Goal: Navigation & Orientation: Find specific page/section

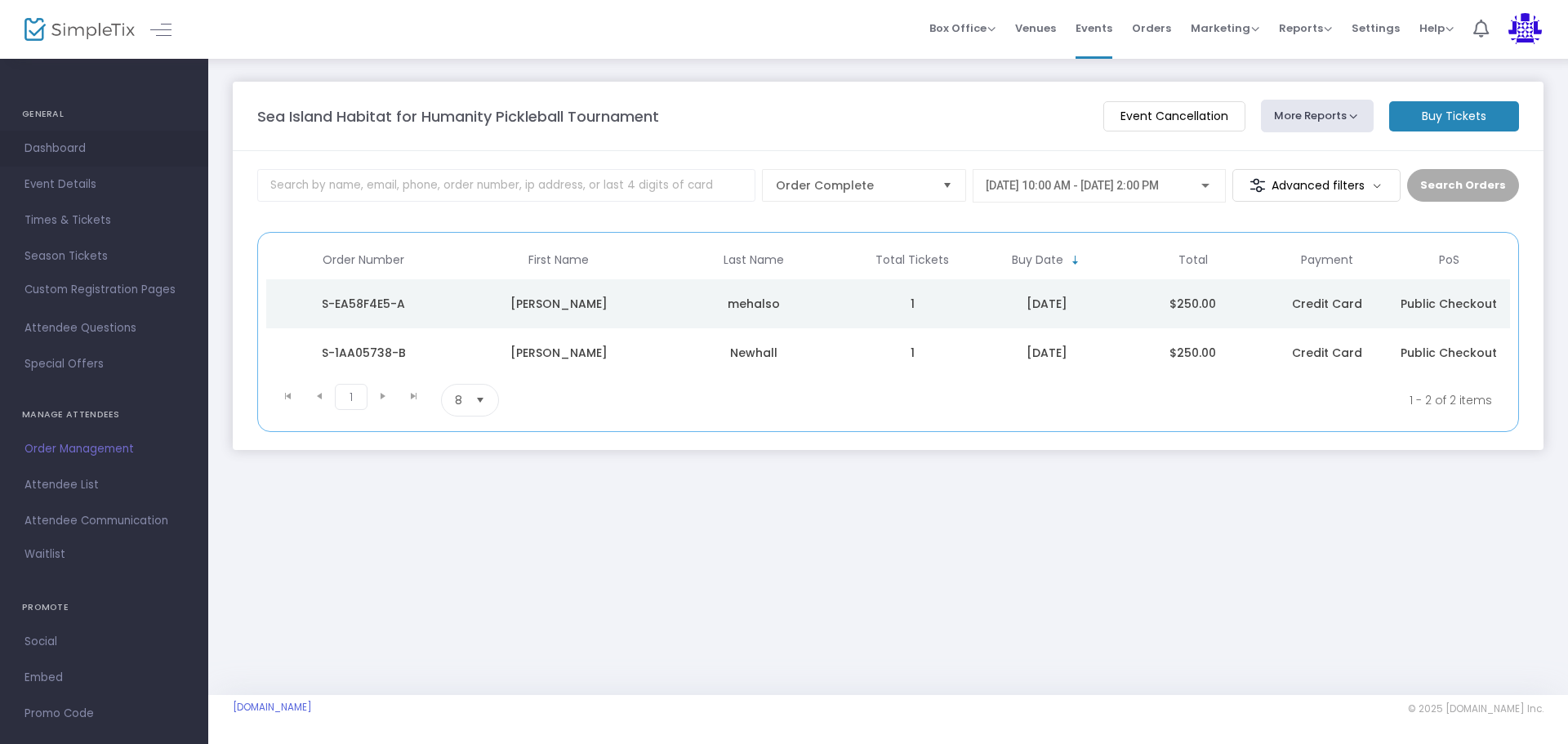
click at [66, 133] on link "Dashboard" at bounding box center [104, 149] width 208 height 36
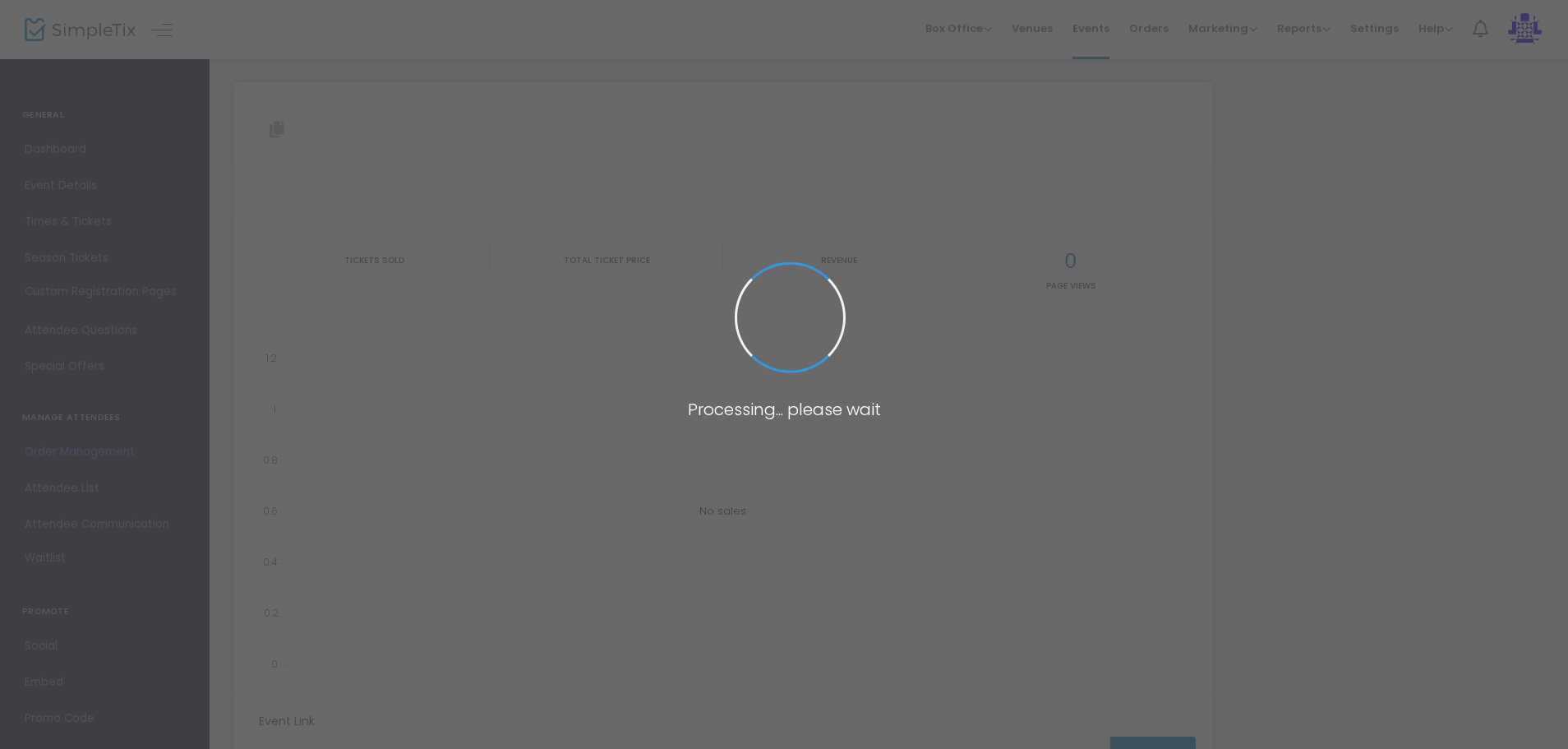
type input "https://www.simpletix.com/e/sea-island-habitat-for-humanity-pickleball-tickets-…"
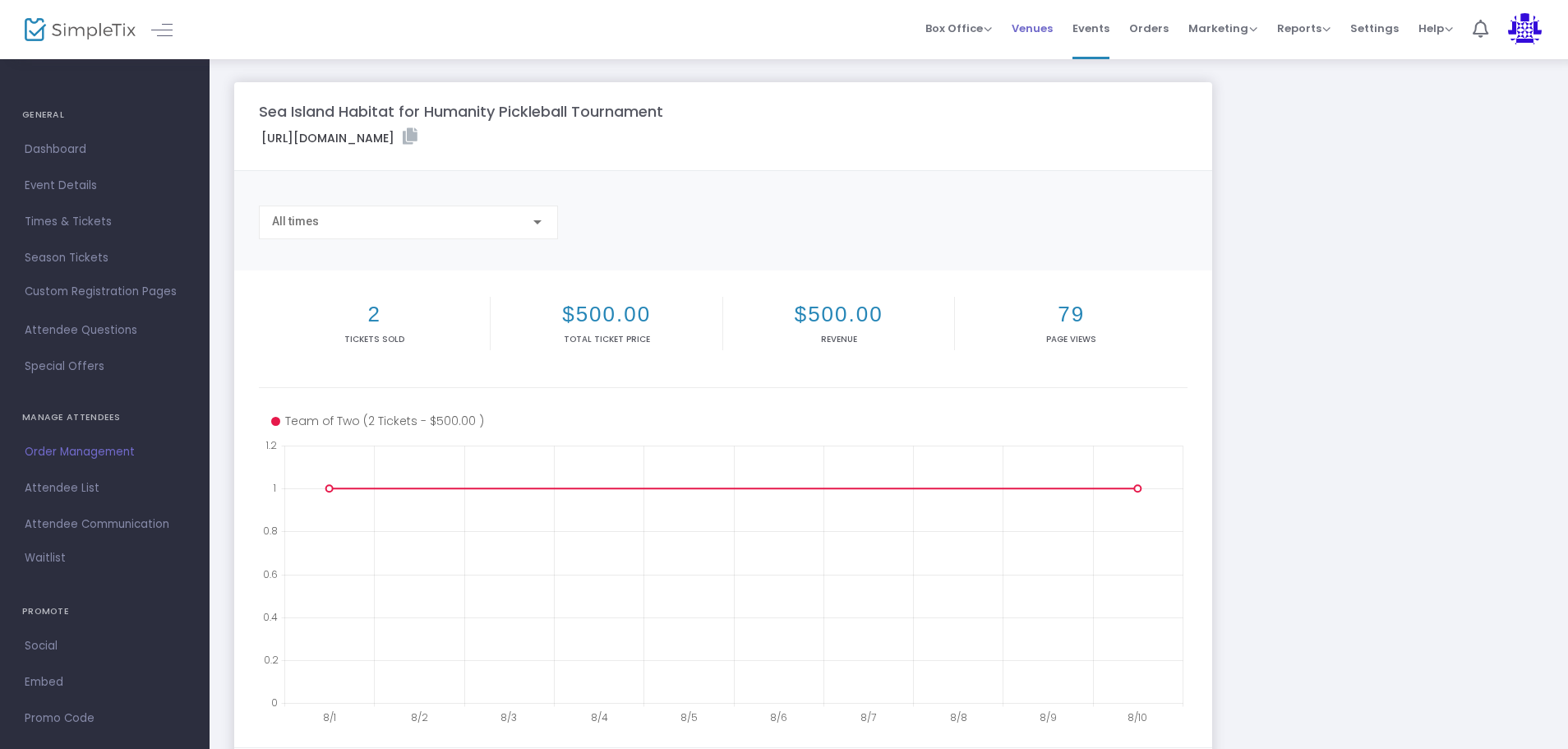
click at [1036, 26] on span "Venues" at bounding box center [1032, 28] width 41 height 42
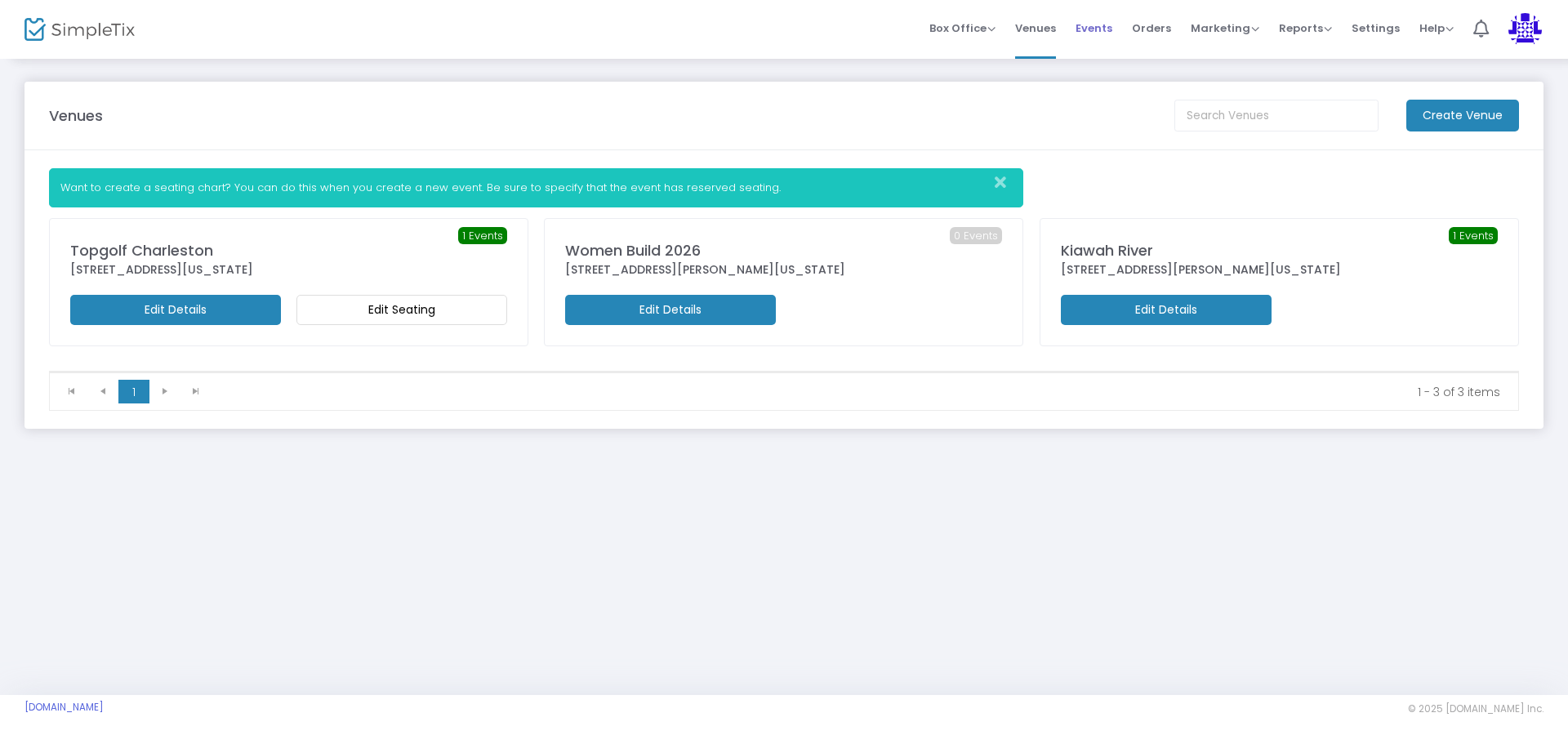
click at [1099, 30] on span "Events" at bounding box center [1094, 28] width 37 height 42
